Goal: Transaction & Acquisition: Subscribe to service/newsletter

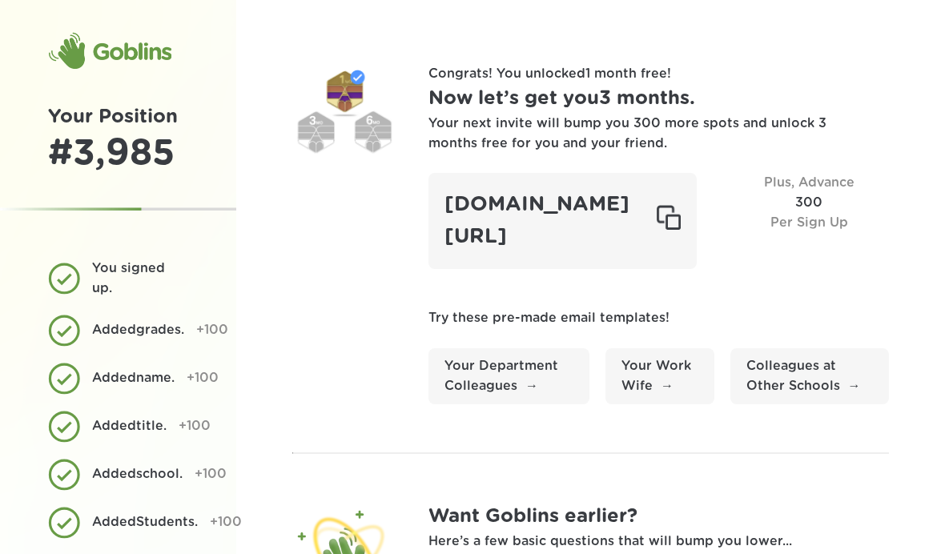
click at [654, 228] on div "[DOMAIN_NAME][URL]" at bounding box center [562, 220] width 268 height 95
click at [681, 216] on div at bounding box center [668, 221] width 25 height 32
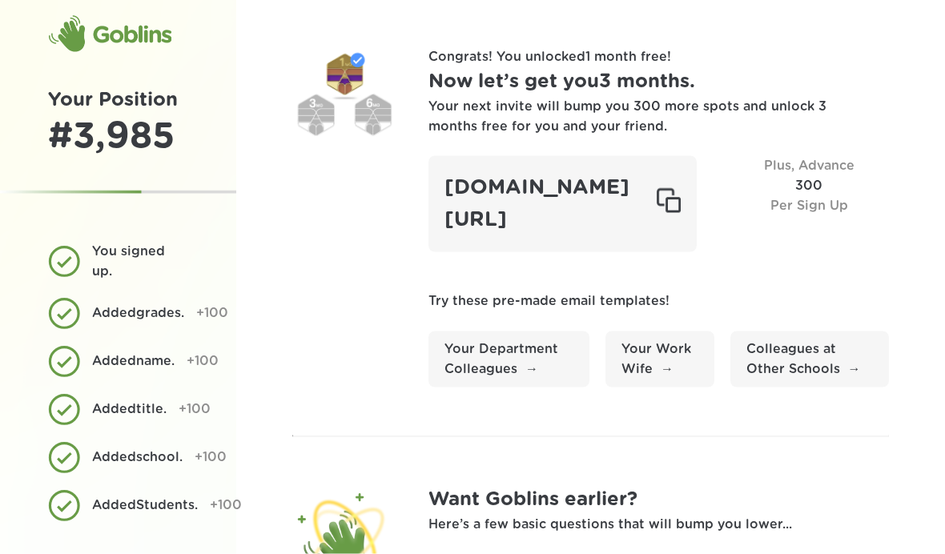
scroll to position [14, 0]
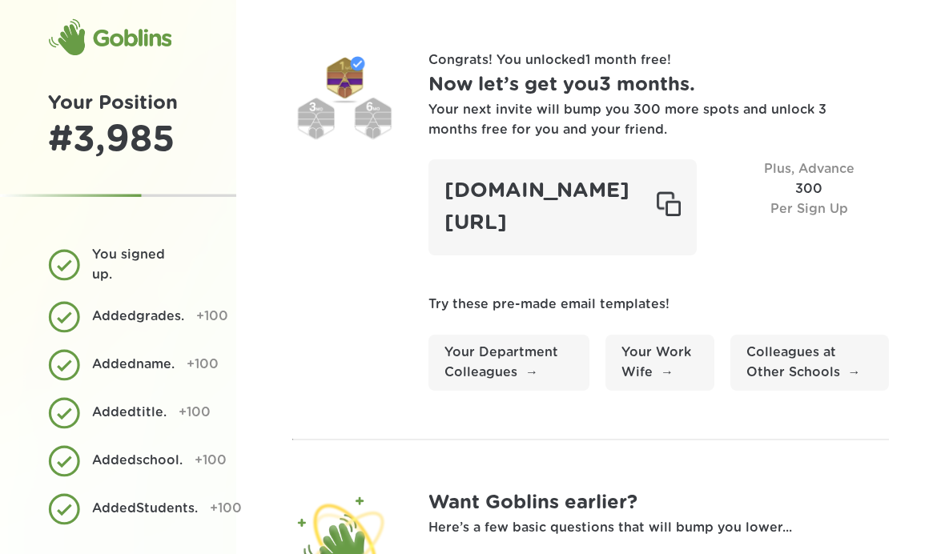
click at [354, 130] on div at bounding box center [344, 102] width 104 height 104
click at [621, 123] on div "Your next invite will bump you 300 more spots and unlock 3 months free for you …" at bounding box center [628, 120] width 400 height 40
click at [629, 122] on div "Your next invite will bump you 300 more spots and unlock 3 months free for you …" at bounding box center [628, 120] width 400 height 40
click at [624, 219] on div "[DOMAIN_NAME][URL]" at bounding box center [562, 206] width 268 height 95
click at [682, 217] on div "[DOMAIN_NAME][URL]" at bounding box center [562, 206] width 268 height 95
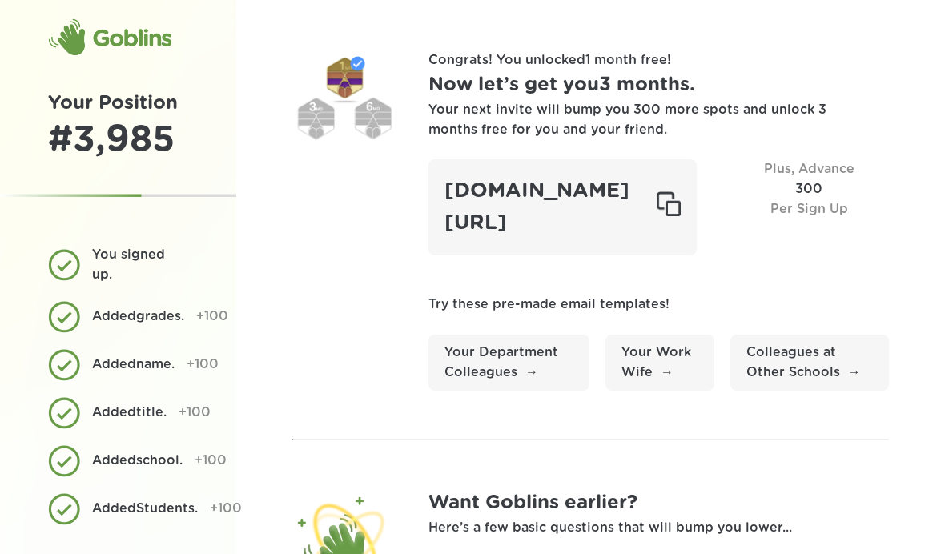
scroll to position [108, 0]
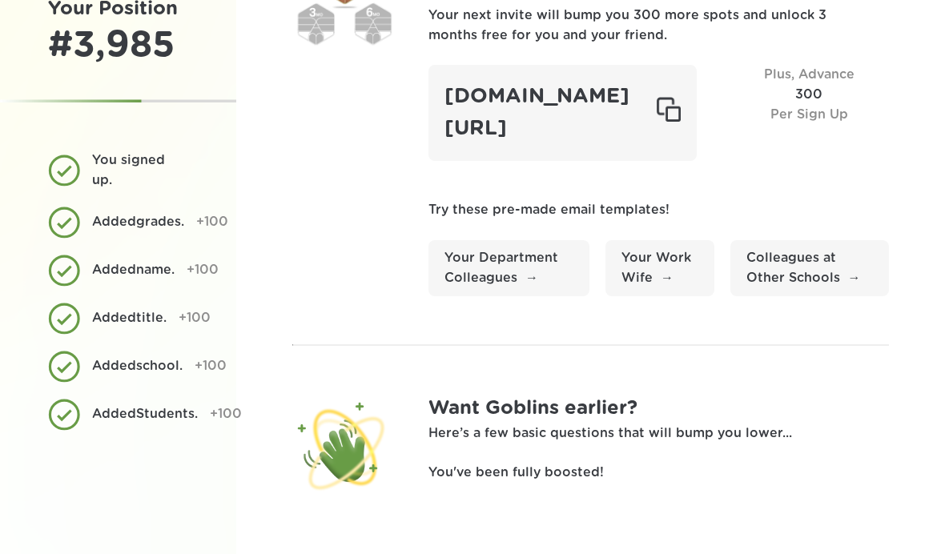
click at [538, 267] on link "Your Department Colleagues" at bounding box center [508, 268] width 161 height 56
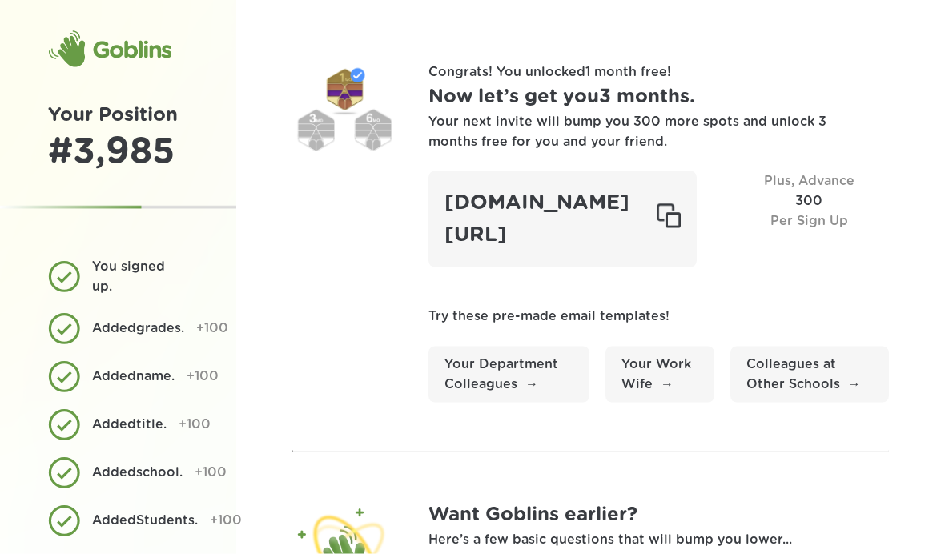
scroll to position [0, 0]
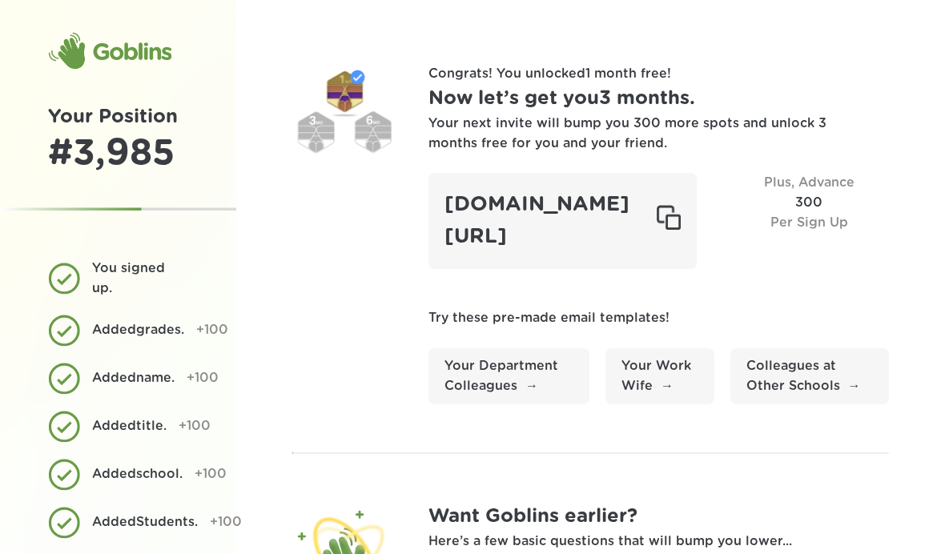
click at [617, 110] on h1 "Now let’s get you 3 months ." at bounding box center [658, 99] width 461 height 30
click at [354, 97] on div at bounding box center [344, 116] width 104 height 104
click at [621, 224] on div "[DOMAIN_NAME][URL]" at bounding box center [562, 220] width 268 height 95
click at [562, 369] on link "Your Department Colleagues" at bounding box center [508, 376] width 161 height 56
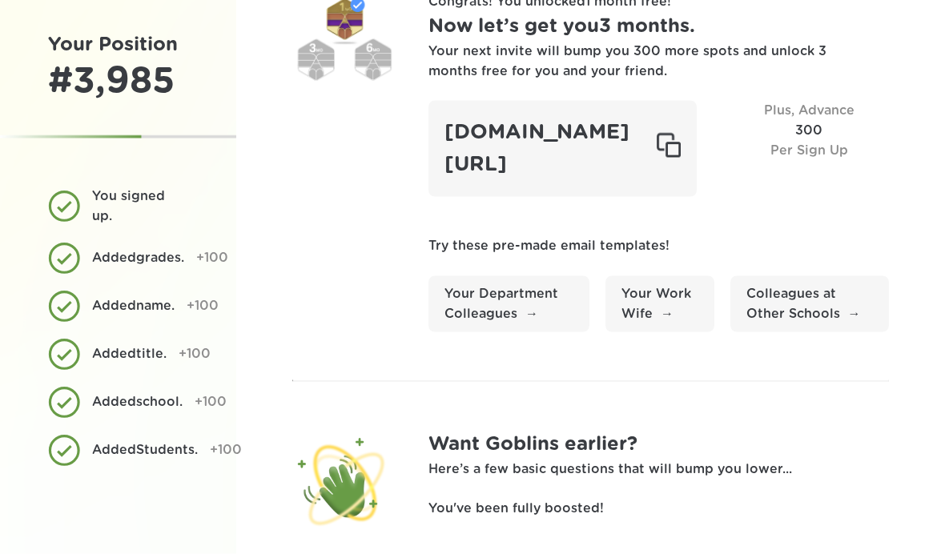
scroll to position [100, 0]
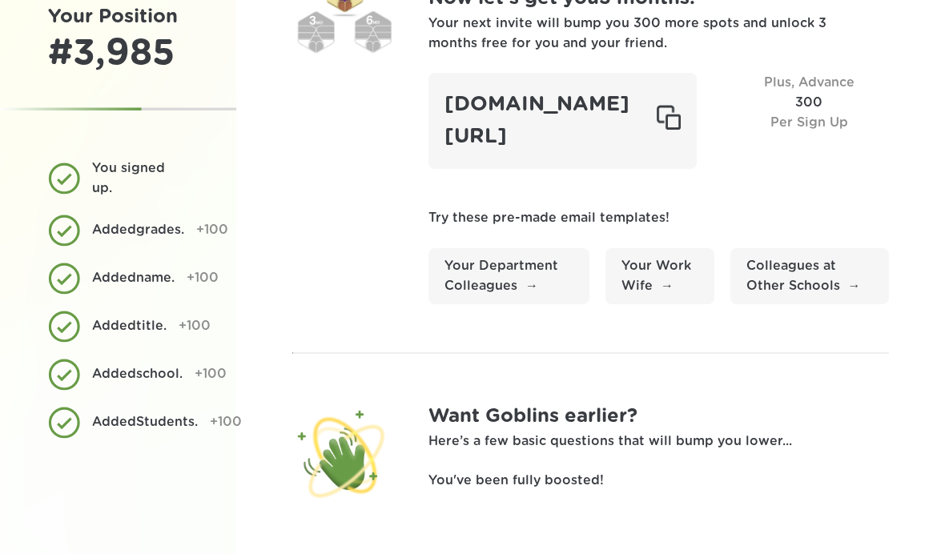
click at [830, 280] on link "Colleagues at Other Schools" at bounding box center [809, 276] width 159 height 56
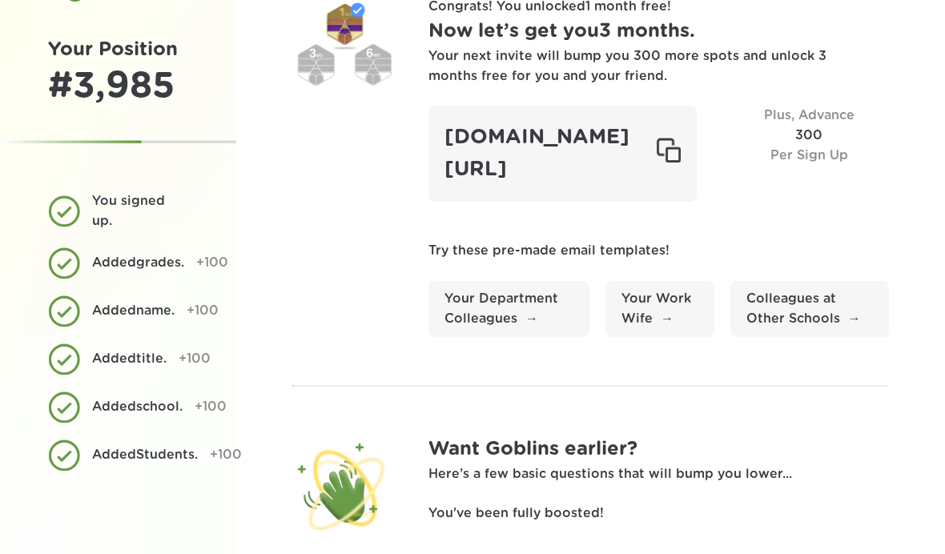
scroll to position [0, 0]
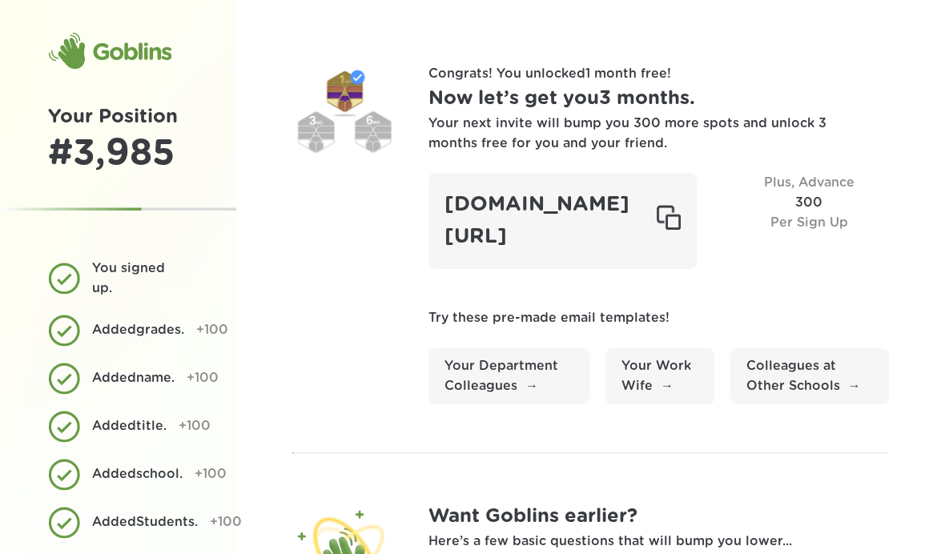
click at [870, 209] on div "Plus, Advance 300 Per Sign Up" at bounding box center [809, 220] width 160 height 95
click at [860, 211] on div "Plus, Advance 300 Per Sign Up" at bounding box center [809, 220] width 160 height 95
click at [698, 139] on div "Your next invite will bump you 300 more spots and unlock 3 months free for you …" at bounding box center [628, 134] width 400 height 40
click at [641, 249] on div "[DOMAIN_NAME][URL]" at bounding box center [562, 220] width 268 height 95
click at [644, 239] on div "[DOMAIN_NAME][URL]" at bounding box center [562, 220] width 268 height 95
